Goal: Transaction & Acquisition: Download file/media

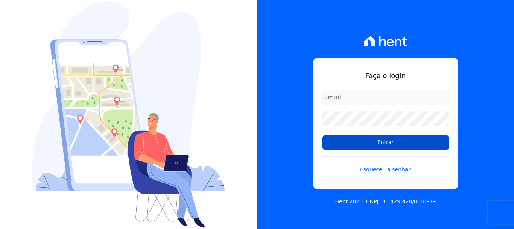
type input "[PERSON_NAME][EMAIL_ADDRESS][DOMAIN_NAME]"
click at [383, 147] on input "Entrar" at bounding box center [386, 142] width 127 height 15
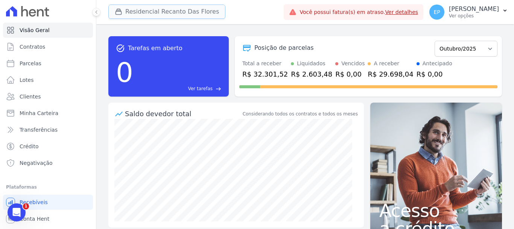
click at [116, 13] on icon "button" at bounding box center [119, 12] width 6 height 6
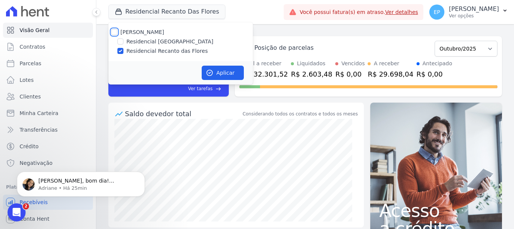
click at [115, 32] on input "[PERSON_NAME]" at bounding box center [114, 32] width 6 height 6
checkbox input "true"
click at [226, 70] on button "Aplicar" at bounding box center [223, 73] width 42 height 14
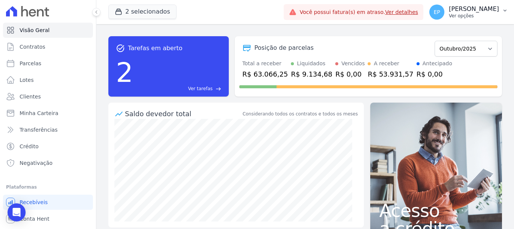
click at [479, 15] on p "Ver opções" at bounding box center [474, 16] width 50 height 6
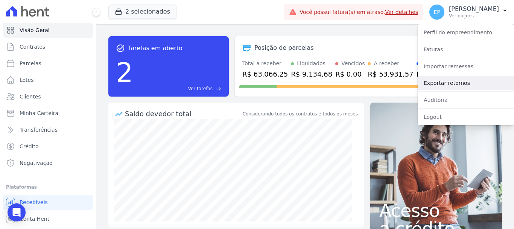
click at [433, 83] on link "Exportar retornos" at bounding box center [466, 83] width 96 height 14
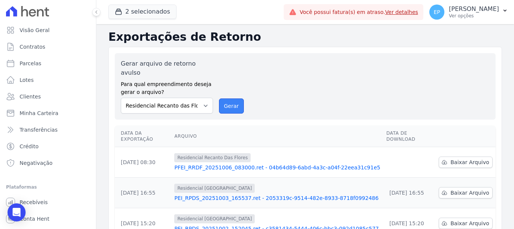
click at [236, 98] on button "Gerar" at bounding box center [231, 105] width 25 height 15
click at [452, 158] on span "Baixar Arquivo" at bounding box center [470, 162] width 39 height 8
